Goal: Obtain resource: Obtain resource

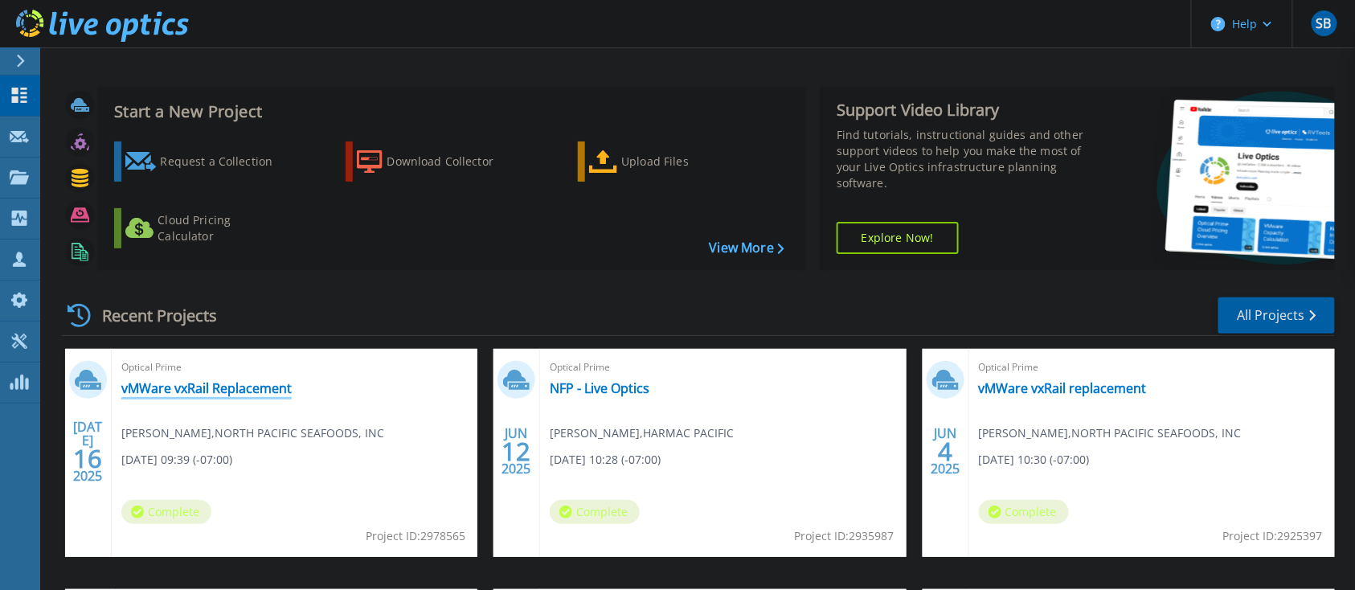
click at [230, 389] on link "vMWare vxRail Replacement" at bounding box center [206, 388] width 170 height 16
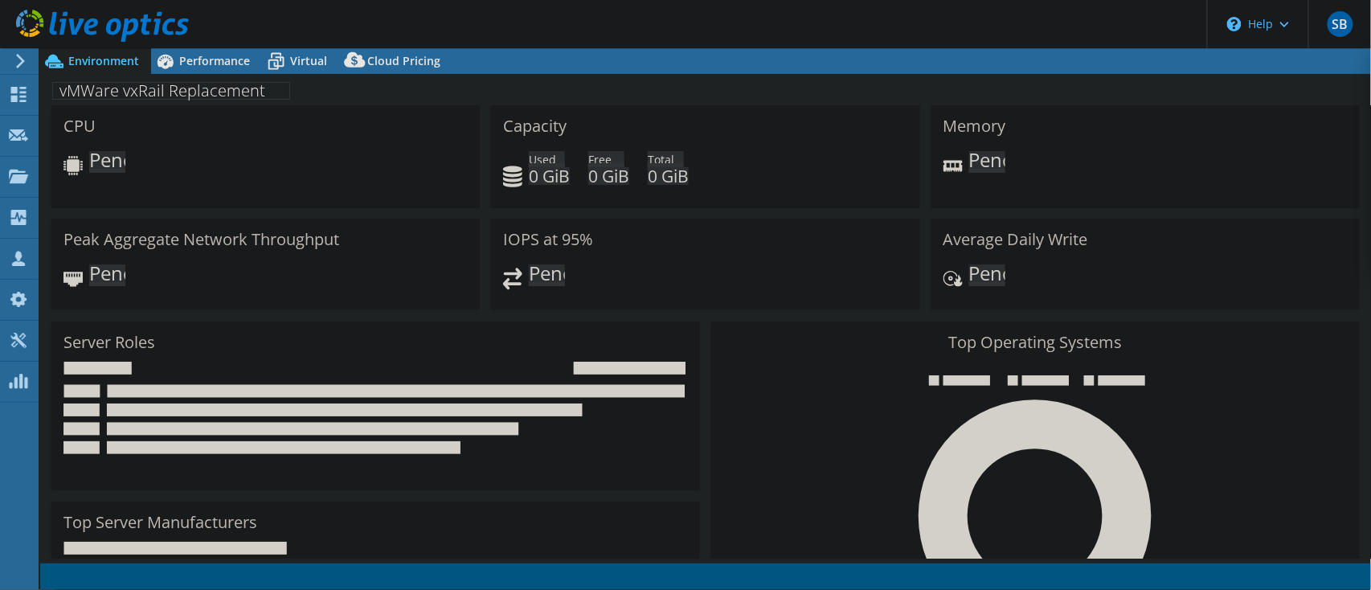
select select "USD"
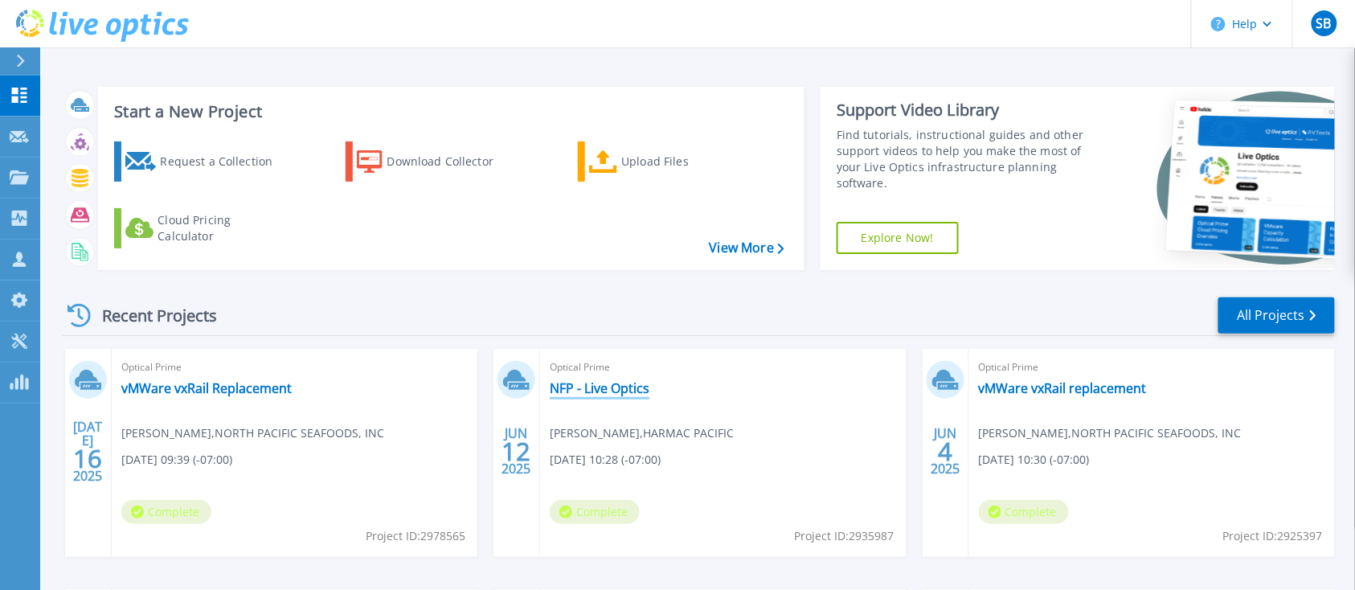
click at [600, 390] on link "NFP - Live Optics" at bounding box center [600, 388] width 100 height 16
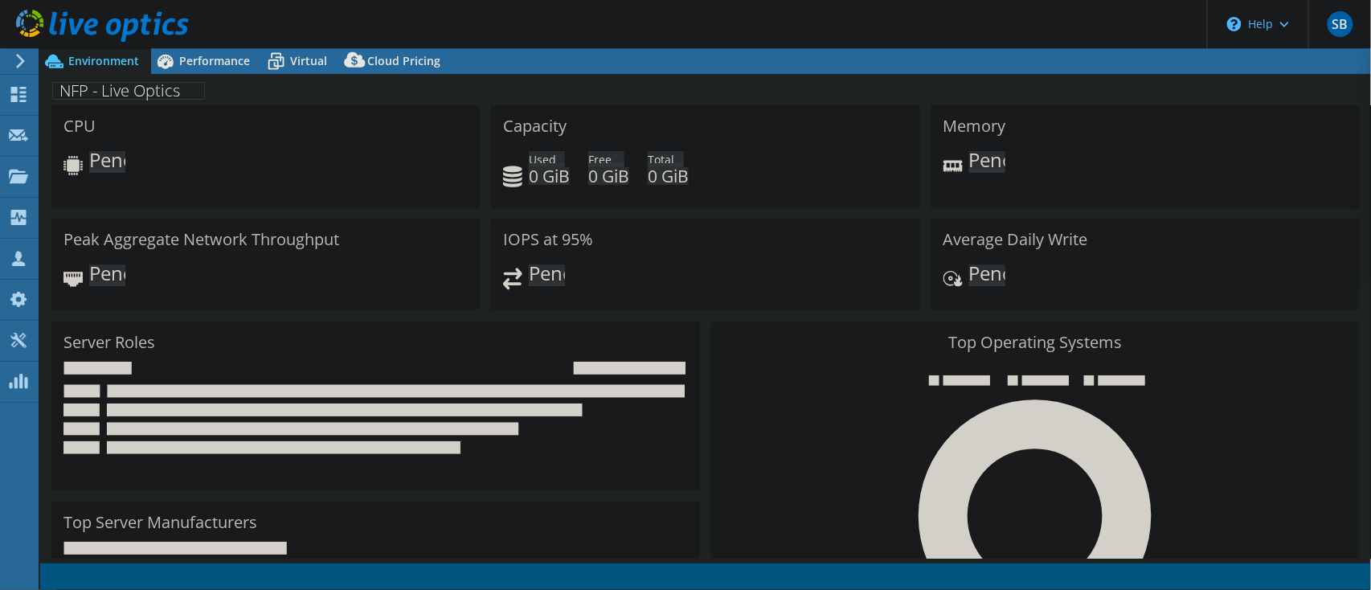
select select "Canada"
select select "USD"
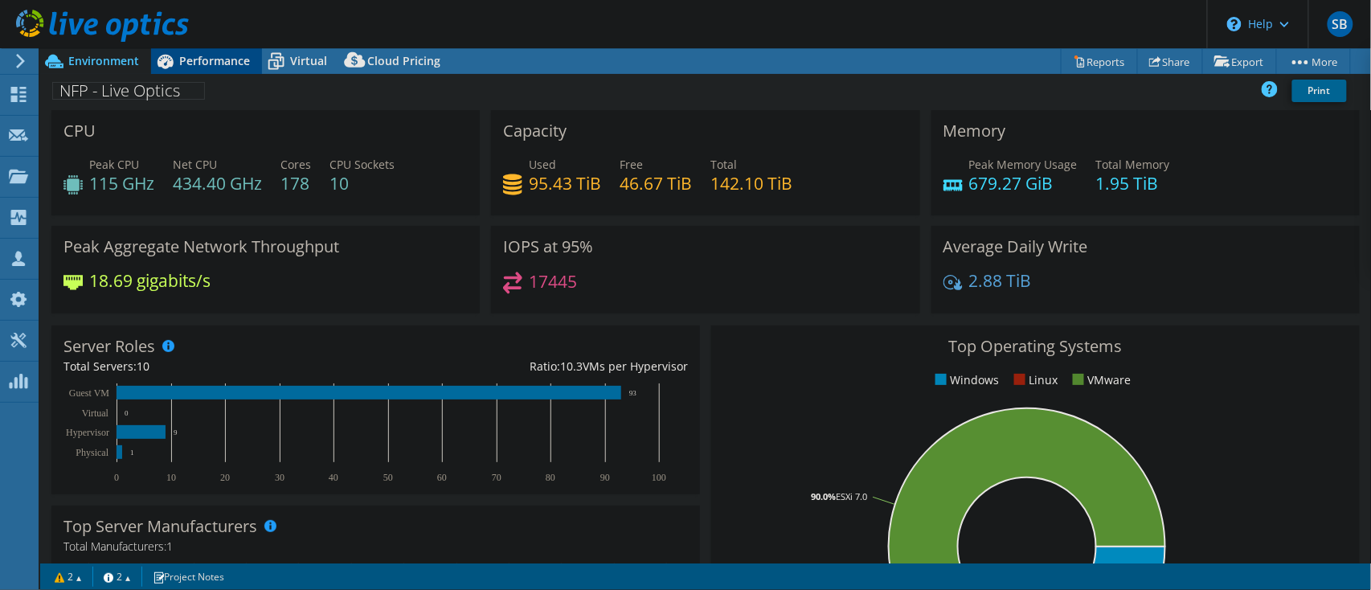
click at [201, 48] on div "Performance" at bounding box center [206, 61] width 111 height 26
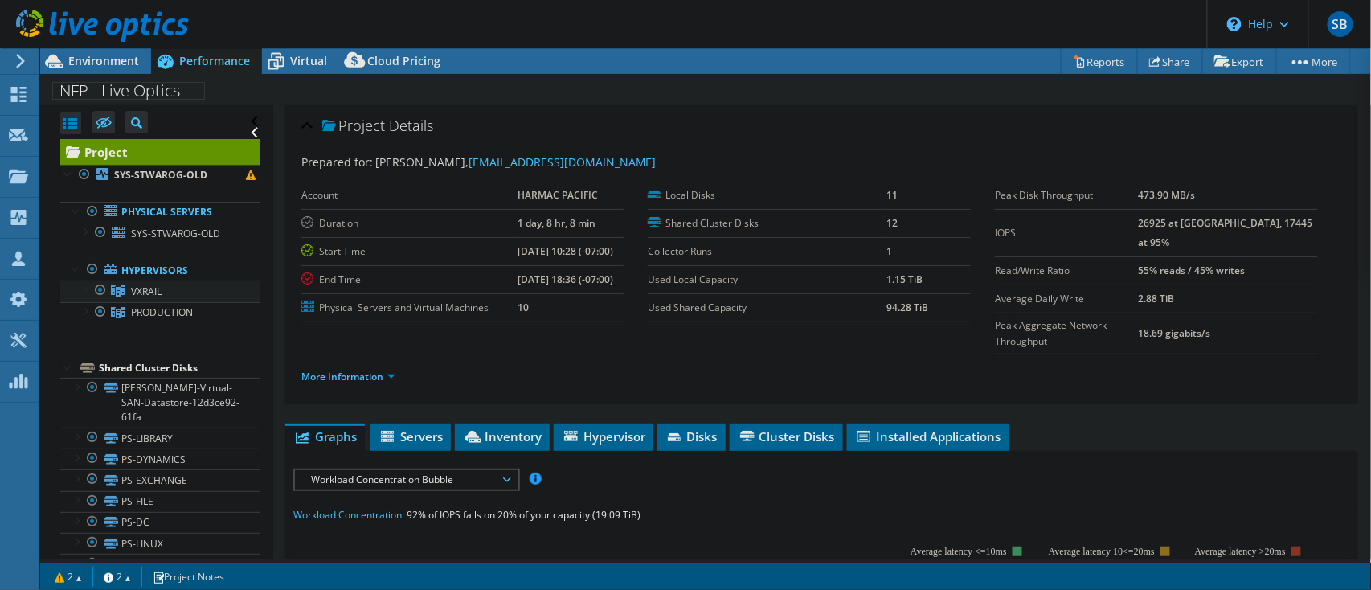
click at [103, 290] on div at bounding box center [100, 289] width 16 height 19
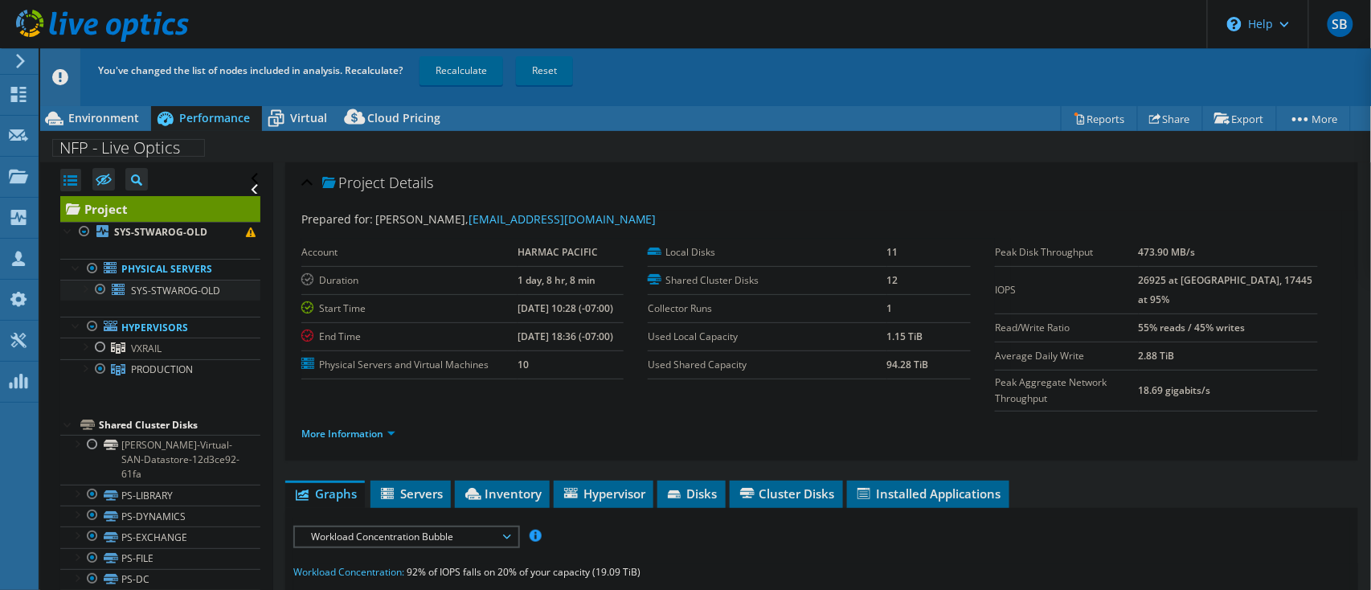
click at [102, 286] on div at bounding box center [100, 289] width 16 height 19
click at [100, 369] on div at bounding box center [100, 368] width 16 height 19
click at [100, 344] on div at bounding box center [100, 346] width 16 height 19
click at [471, 63] on link "Recalculate" at bounding box center [461, 70] width 84 height 29
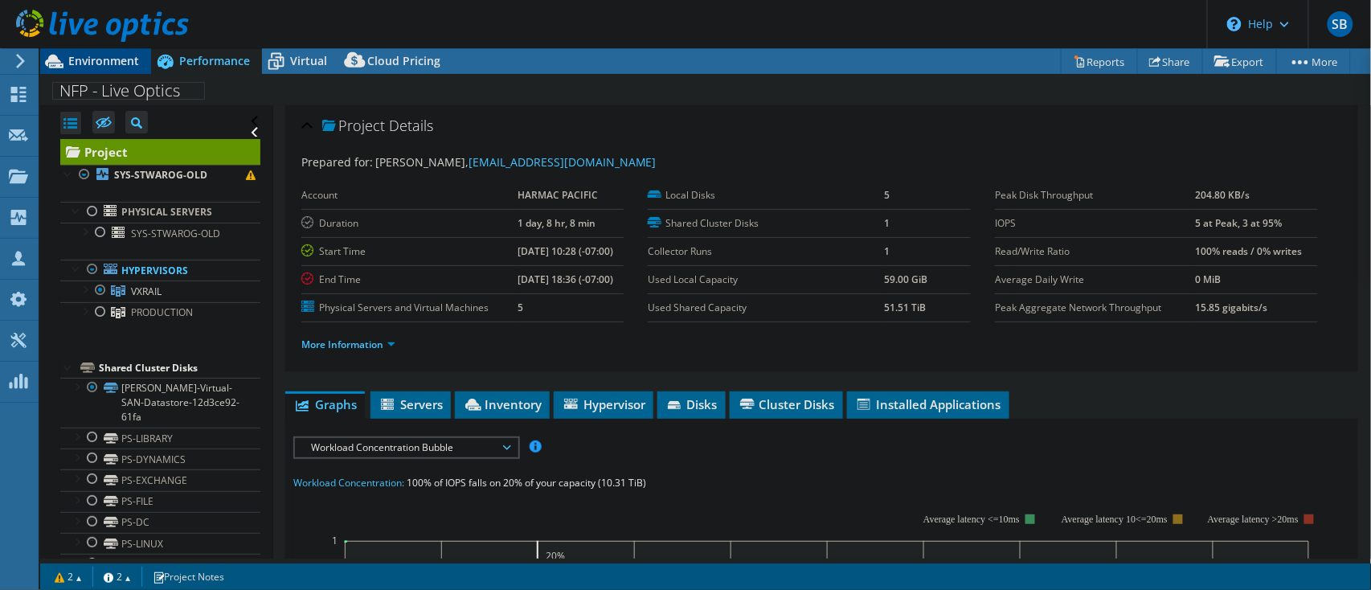
click at [88, 59] on span "Environment" at bounding box center [103, 60] width 71 height 15
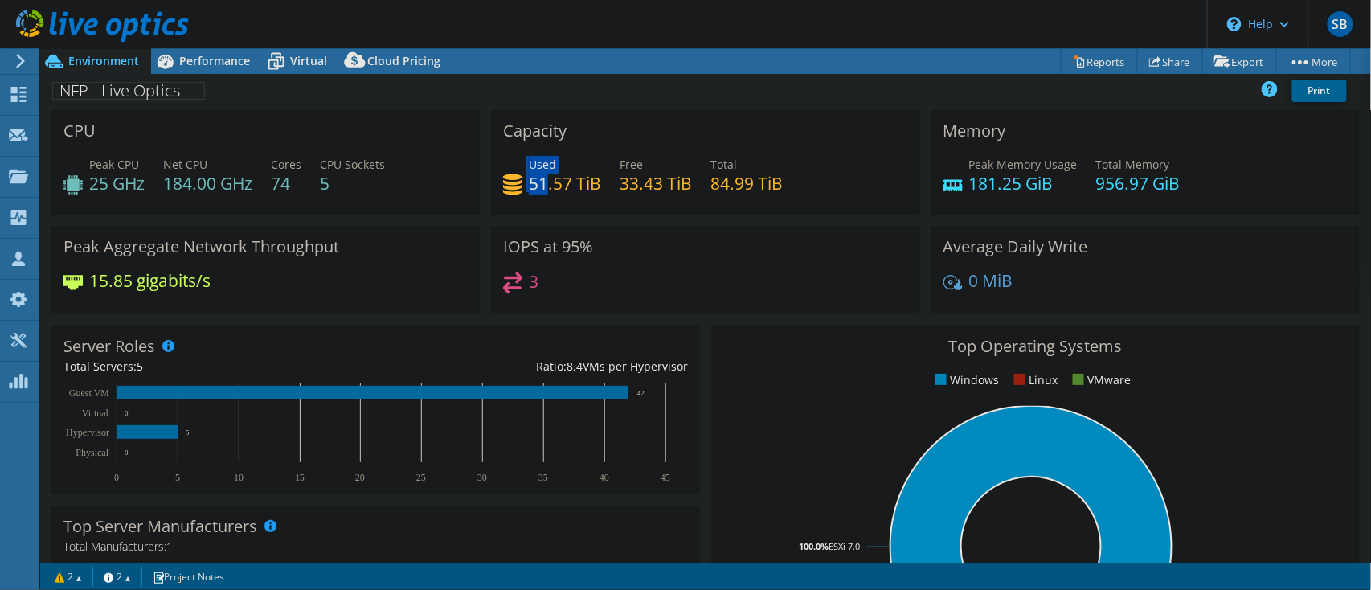
drag, startPoint x: 520, startPoint y: 186, endPoint x: 909, endPoint y: 148, distance: 390.8
click at [550, 185] on div "Used 51.57 TiB" at bounding box center [552, 174] width 98 height 36
click at [1094, 60] on link "Reports" at bounding box center [1099, 61] width 77 height 25
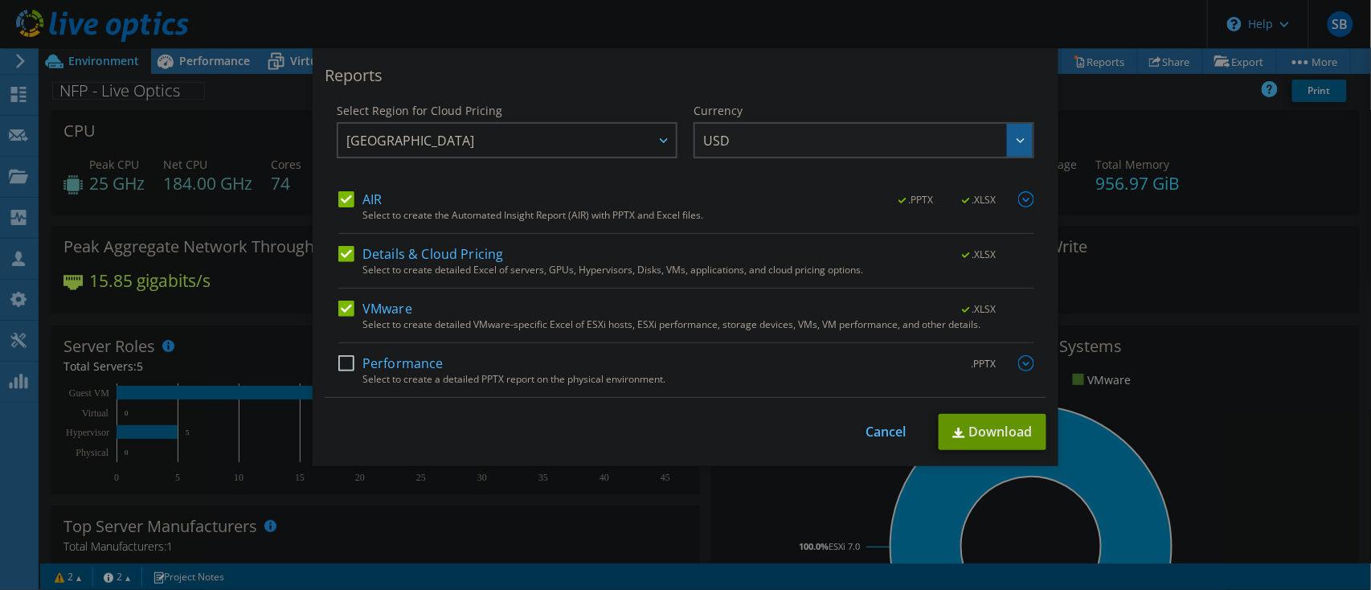
click at [864, 142] on span "USD" at bounding box center [867, 140] width 329 height 33
click at [771, 264] on li "CAD" at bounding box center [863, 259] width 333 height 28
click at [979, 429] on link "Download" at bounding box center [993, 432] width 108 height 36
click at [874, 424] on link "Cancel" at bounding box center [885, 431] width 41 height 15
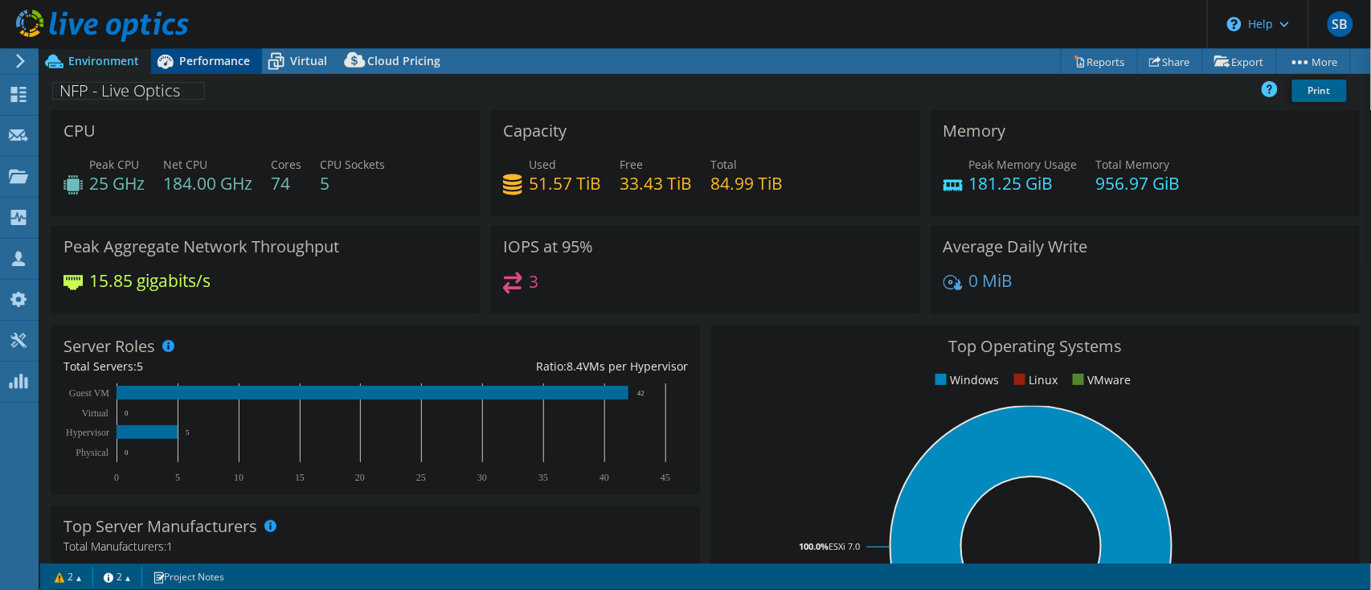
click at [187, 56] on span "Performance" at bounding box center [214, 60] width 71 height 15
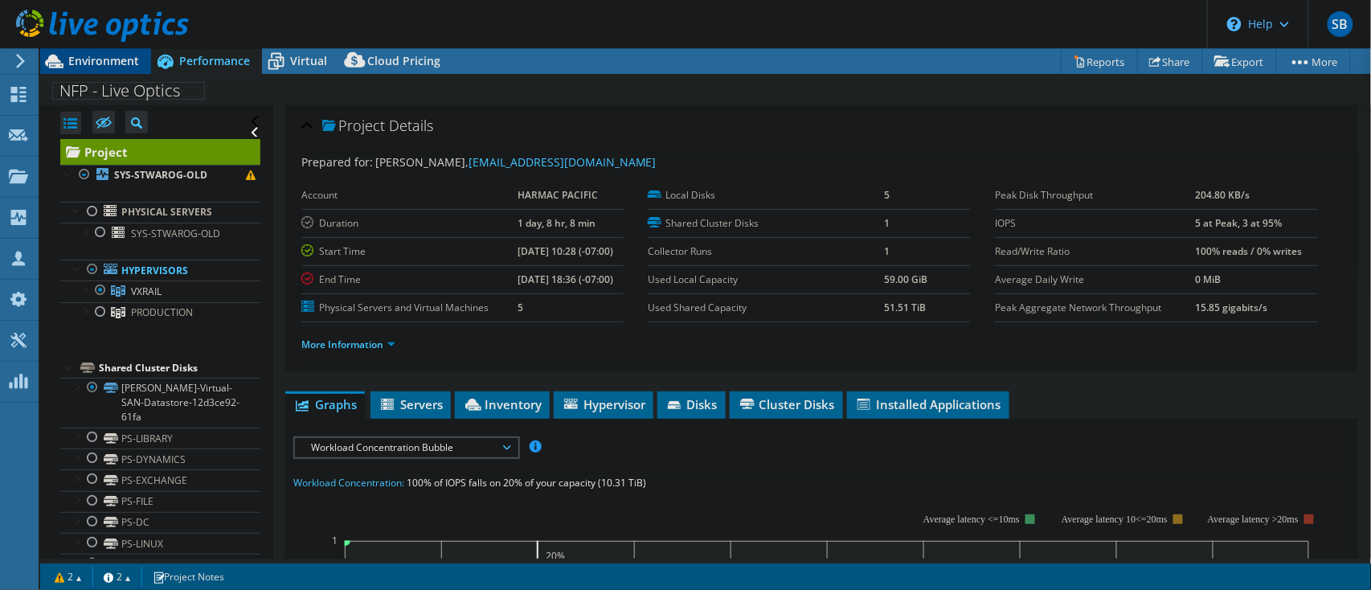
click at [116, 64] on span "Environment" at bounding box center [103, 60] width 71 height 15
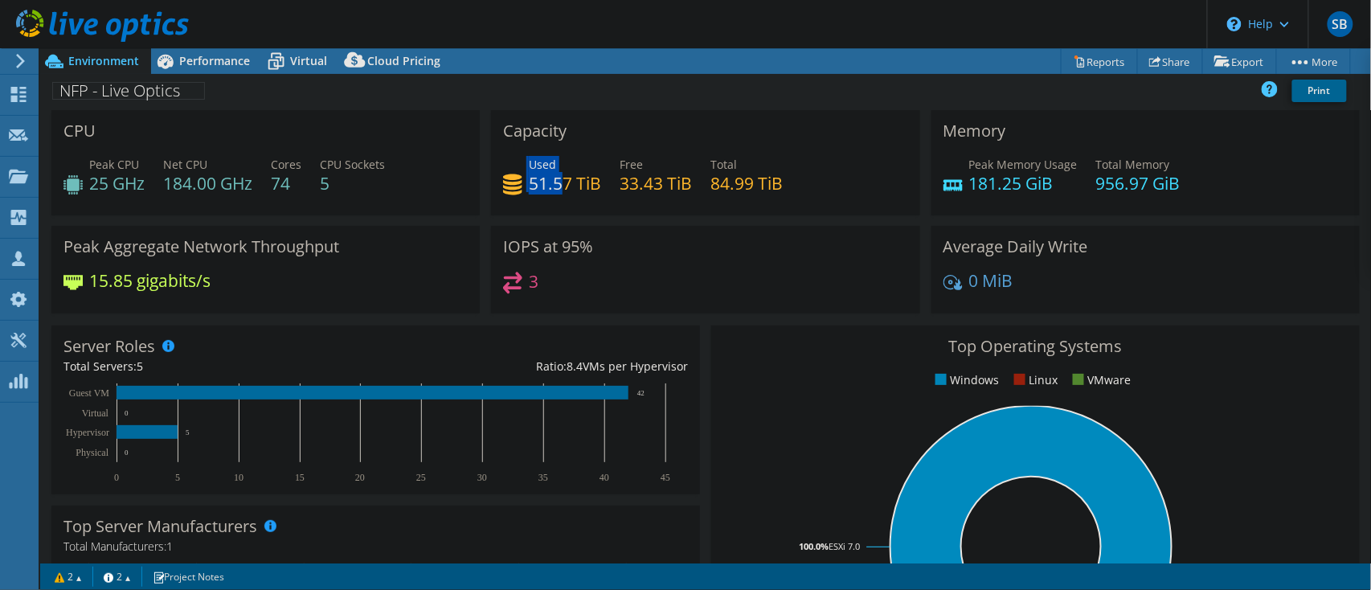
drag, startPoint x: 526, startPoint y: 181, endPoint x: 558, endPoint y: 186, distance: 32.5
click at [558, 186] on div "Used 51.57 TiB" at bounding box center [552, 174] width 98 height 36
drag, startPoint x: 702, startPoint y: 185, endPoint x: 768, endPoint y: 185, distance: 65.9
click at [768, 185] on div "Used 51.57 TiB Free 33.43 TiB Total 84.99 TiB" at bounding box center [705, 182] width 404 height 52
click at [202, 69] on div "Performance" at bounding box center [206, 61] width 111 height 26
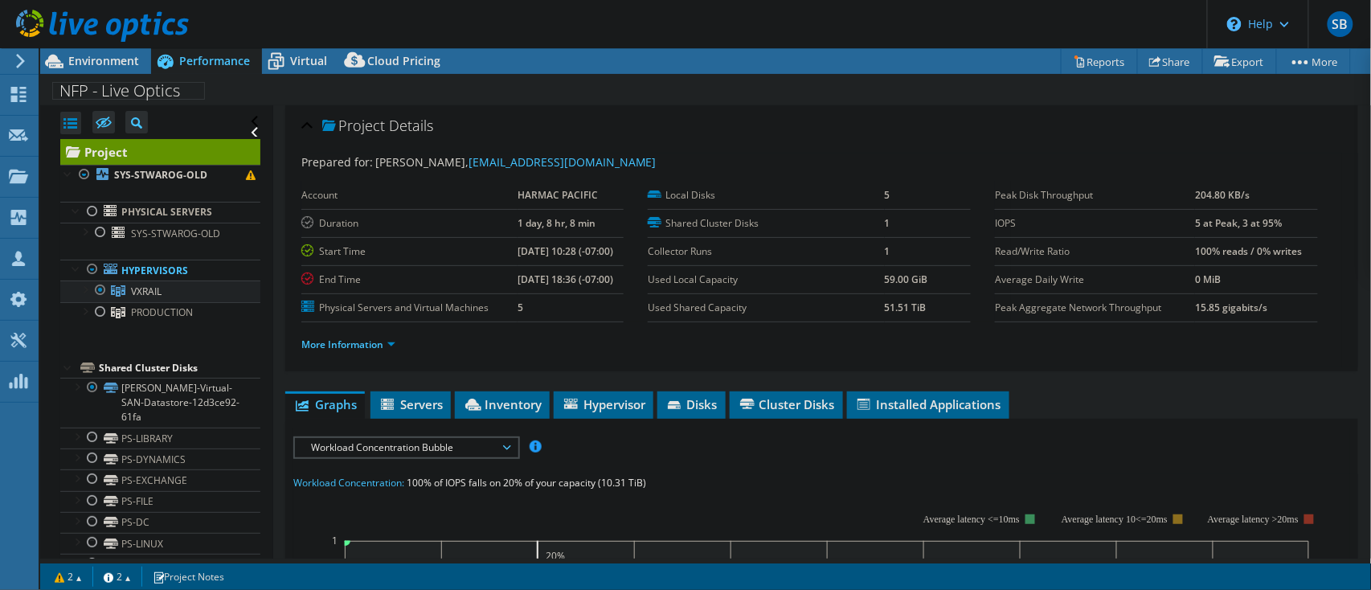
click at [135, 293] on span "VXRAIL" at bounding box center [146, 291] width 31 height 14
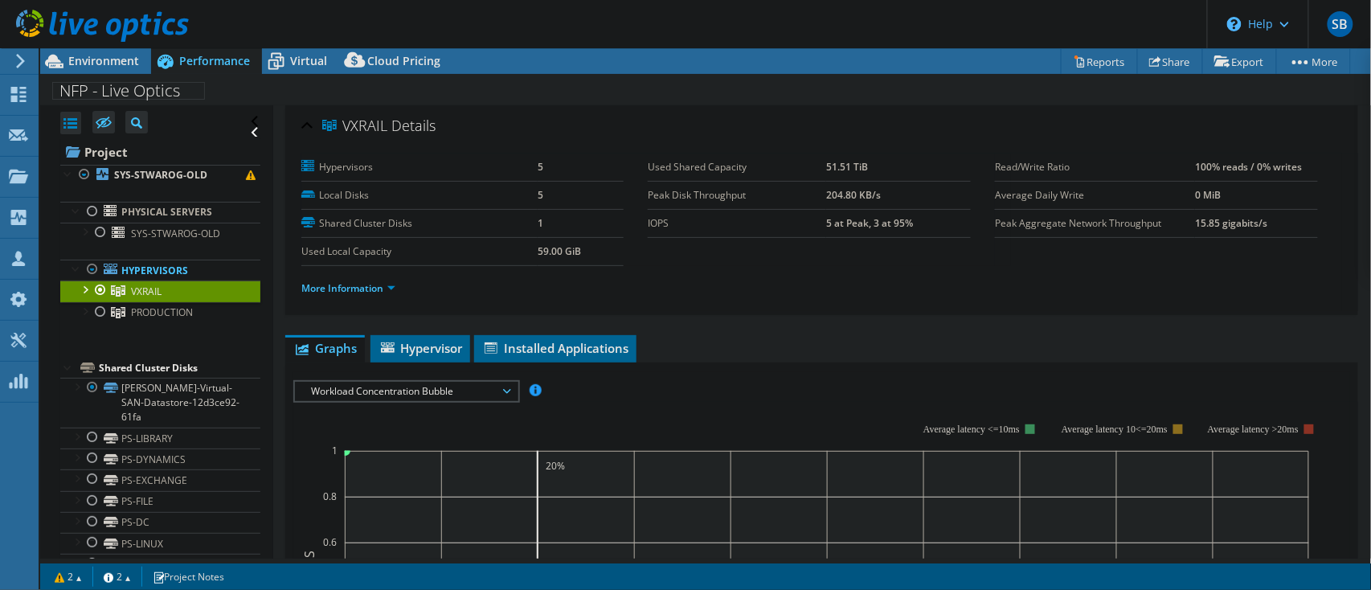
click at [80, 289] on div at bounding box center [84, 288] width 16 height 16
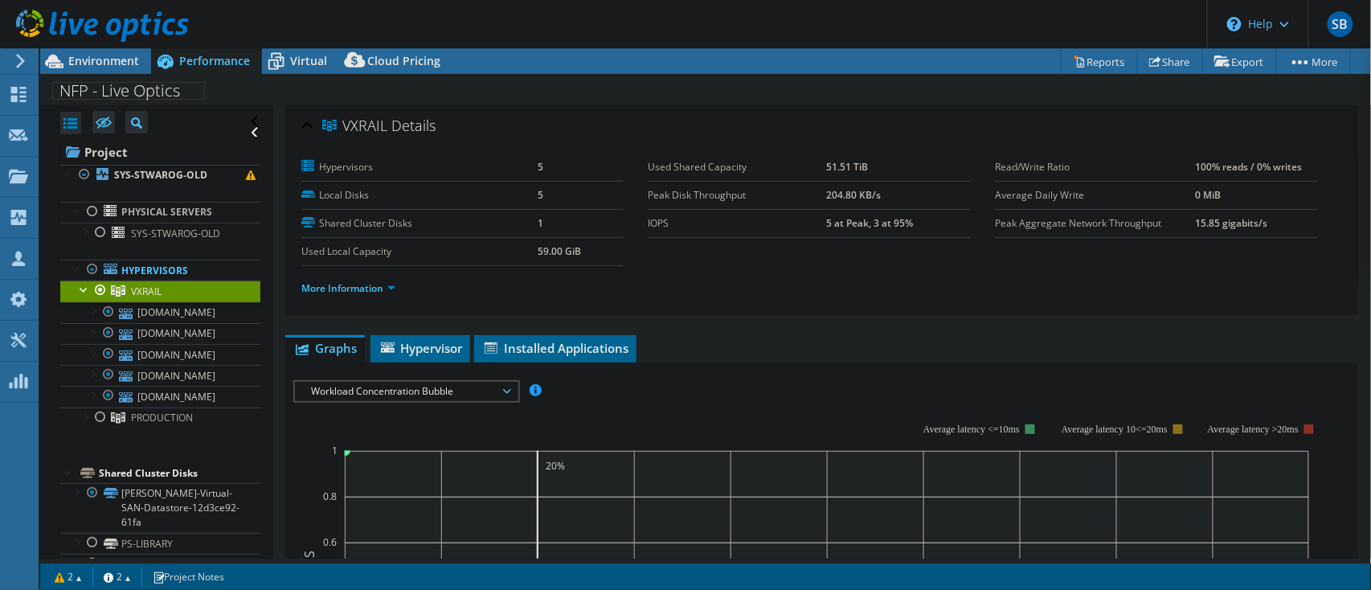
click at [100, 292] on div at bounding box center [100, 289] width 16 height 19
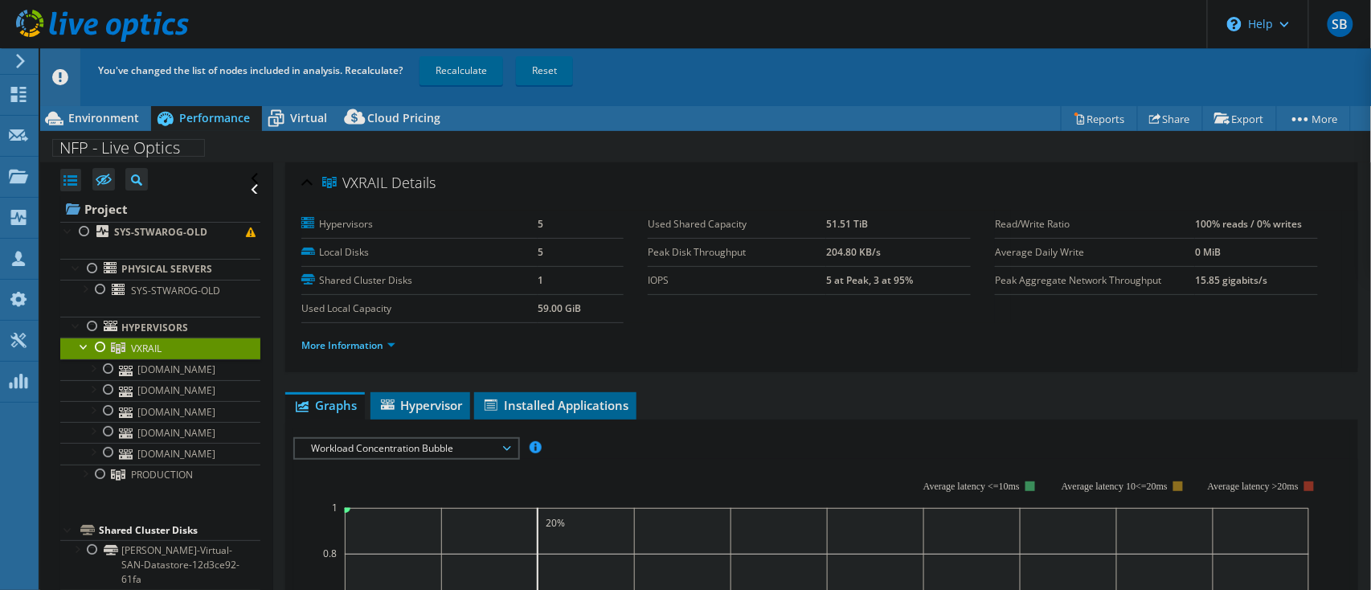
click at [73, 19] on use at bounding box center [102, 26] width 173 height 32
